Goal: Task Accomplishment & Management: Use online tool/utility

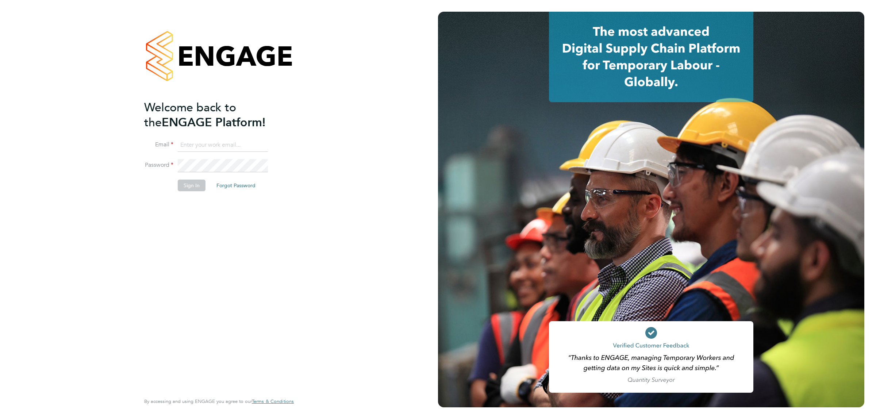
type input "jalaezihe@fr-group.co.uk"
click at [185, 179] on fieldset "Email jalaezihe@fr-group.co.uk Password Sign In Forgot Password" at bounding box center [215, 169] width 142 height 60
click at [196, 181] on button "Sign In" at bounding box center [192, 186] width 28 height 12
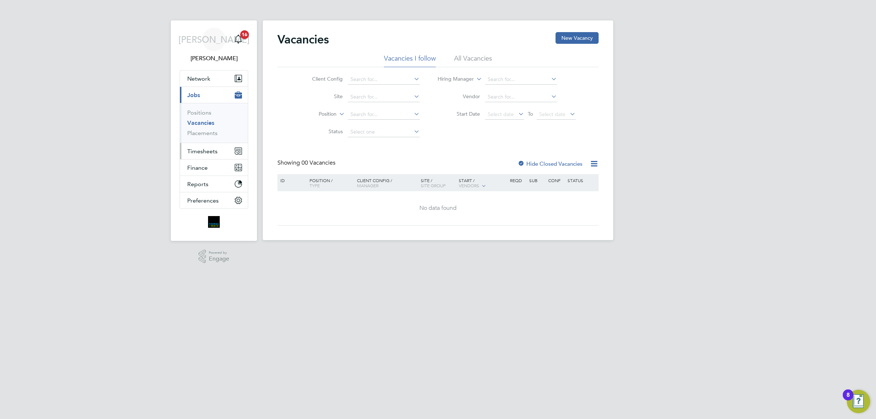
click at [205, 147] on button "Timesheets" at bounding box center [214, 151] width 68 height 16
click at [209, 146] on button "Timesheets" at bounding box center [214, 151] width 68 height 16
click at [210, 129] on link "Timesheets" at bounding box center [202, 129] width 30 height 7
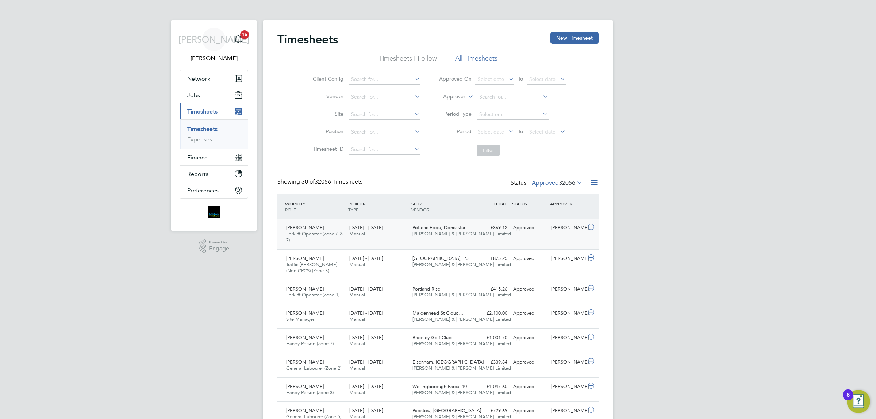
click at [326, 231] on span "Forklift Operator (Zone 6 & 7)" at bounding box center [314, 237] width 57 height 12
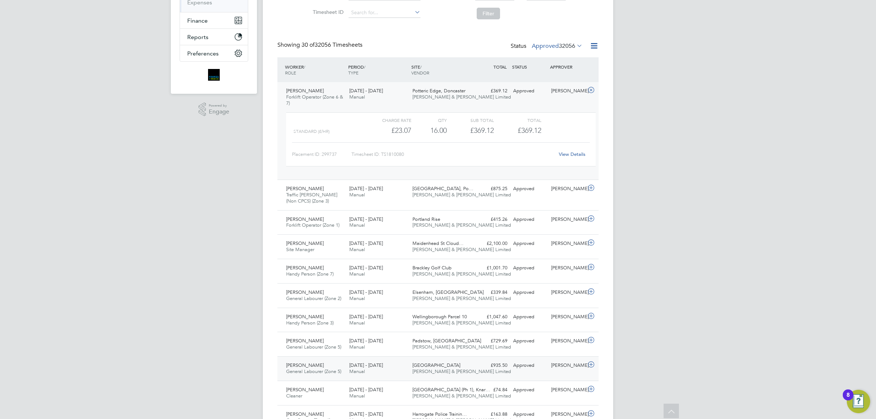
click at [333, 370] on span "General Labourer (Zone 5)" at bounding box center [313, 371] width 55 height 6
